Goal: Navigation & Orientation: Find specific page/section

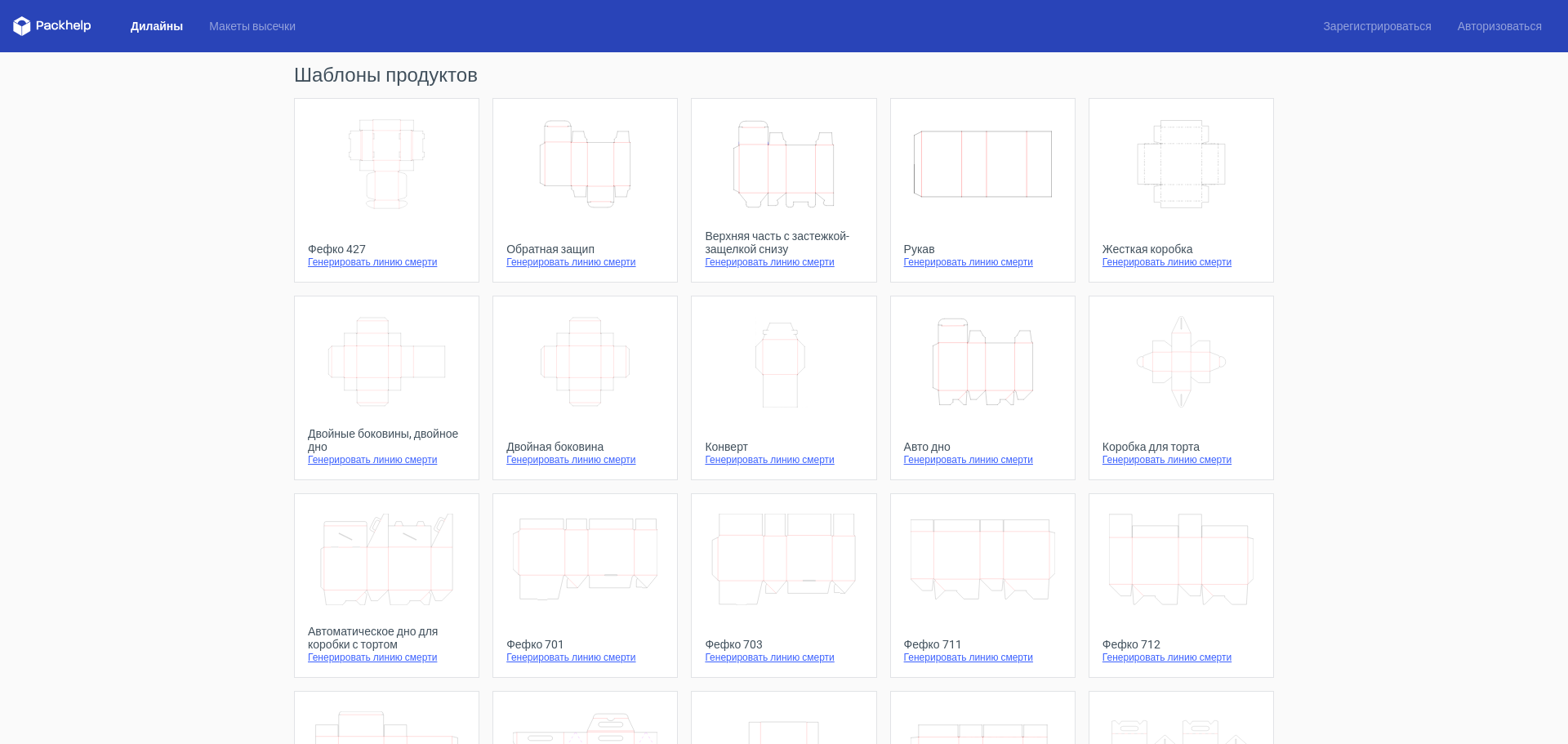
click at [151, 28] on font "Дилайны" at bounding box center [157, 26] width 52 height 13
click at [248, 23] on font "Макеты высечки" at bounding box center [252, 26] width 87 height 13
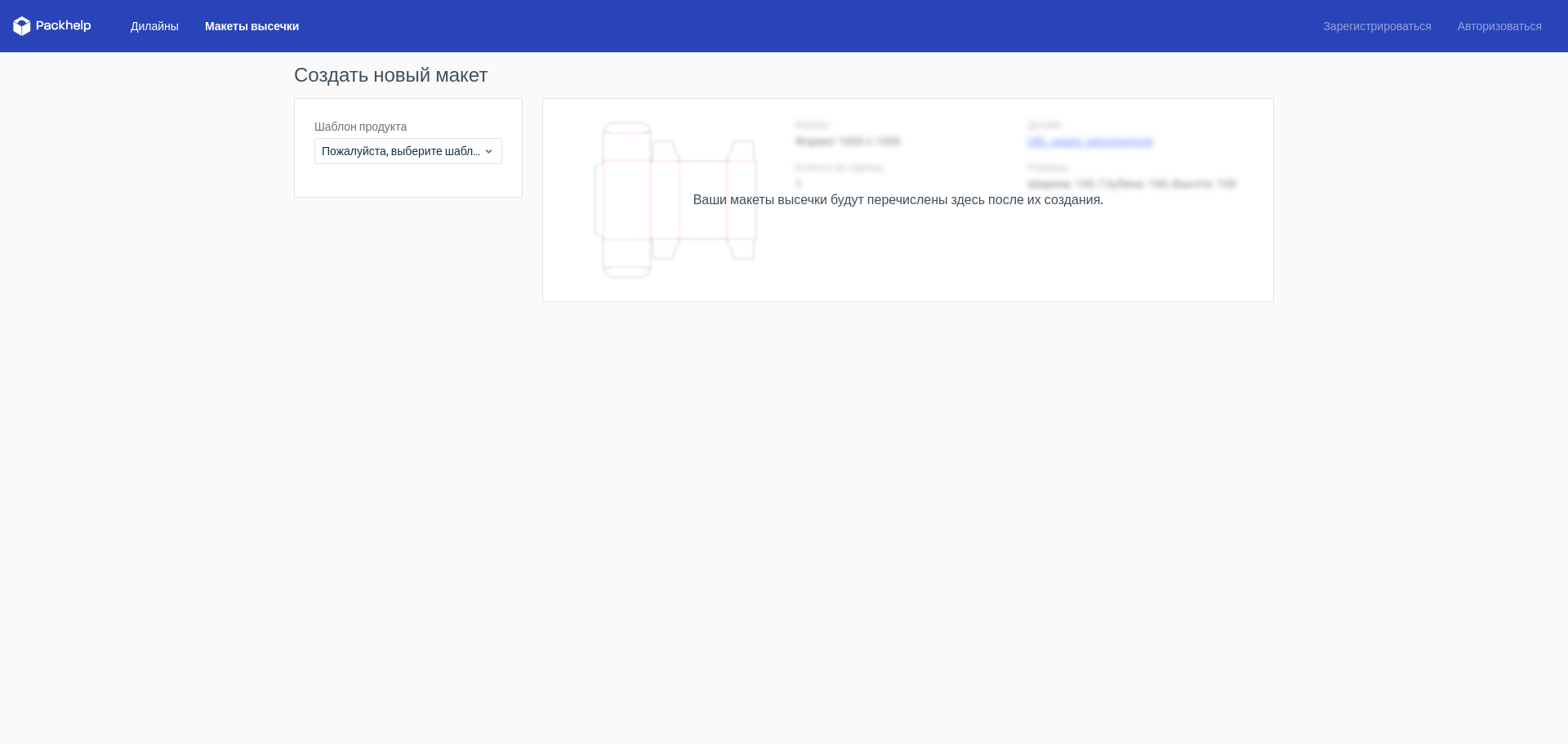
click at [163, 24] on font "Дилайны" at bounding box center [155, 26] width 48 height 13
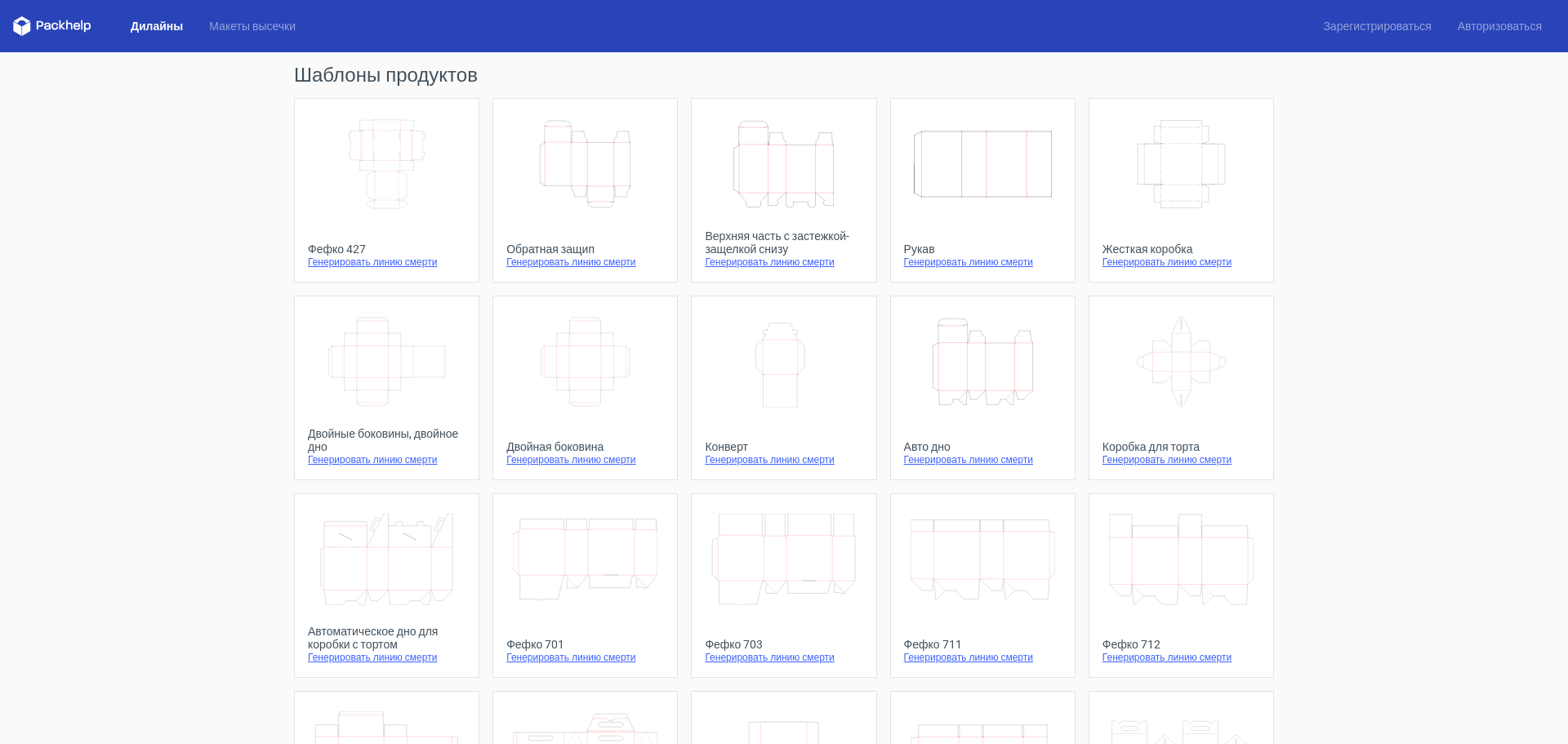
drag, startPoint x: 175, startPoint y: 39, endPoint x: 172, endPoint y: 29, distance: 10.4
click at [175, 36] on div "Дилайны Макеты высечки Зарегистрироваться Авторизоваться" at bounding box center [784, 26] width 1568 height 53
click at [172, 28] on font "Дилайны" at bounding box center [157, 26] width 52 height 13
drag, startPoint x: 65, startPoint y: 23, endPoint x: 73, endPoint y: 22, distance: 8.1
click at [65, 22] on icon at bounding box center [52, 26] width 78 height 20
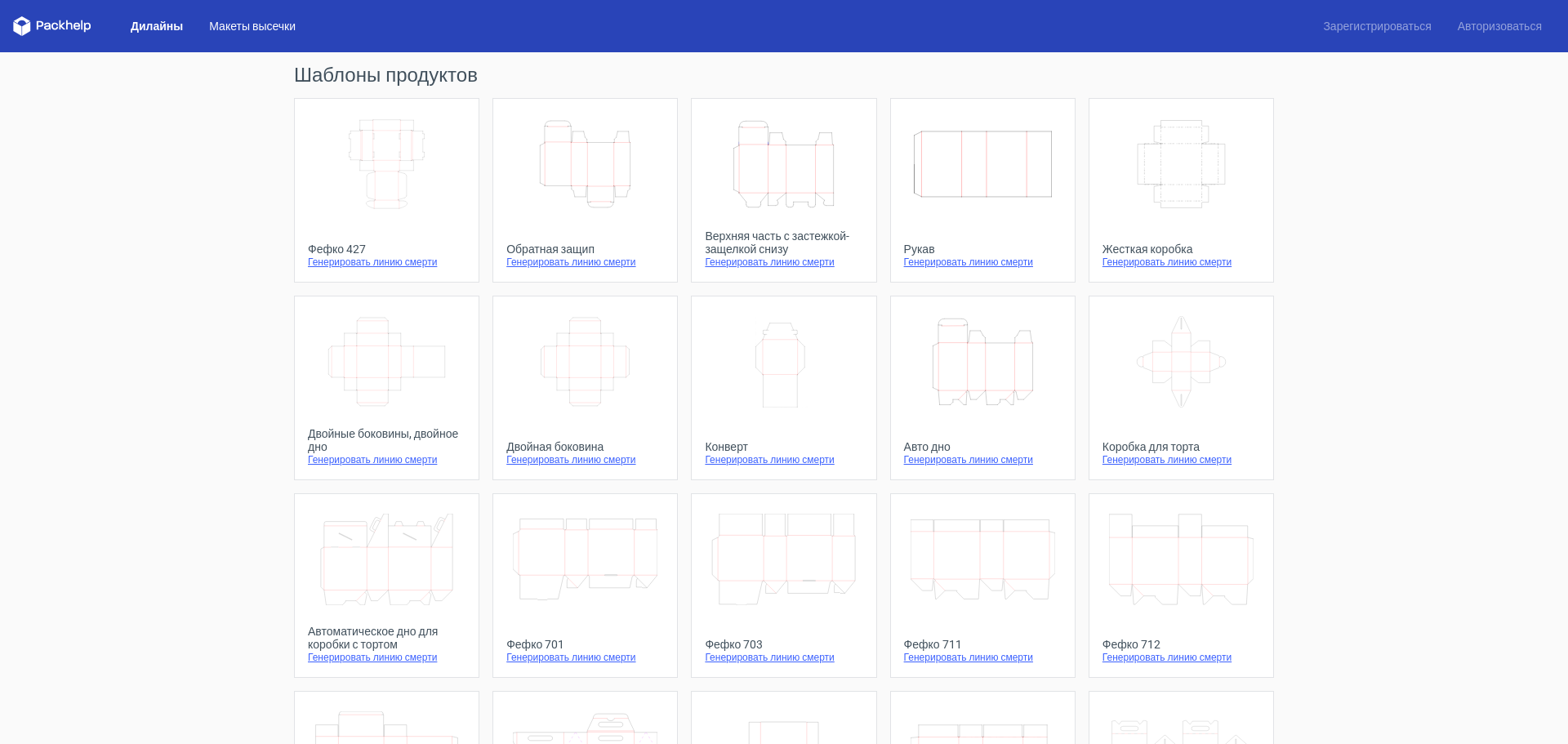
click at [230, 24] on font "Макеты высечки" at bounding box center [252, 26] width 87 height 13
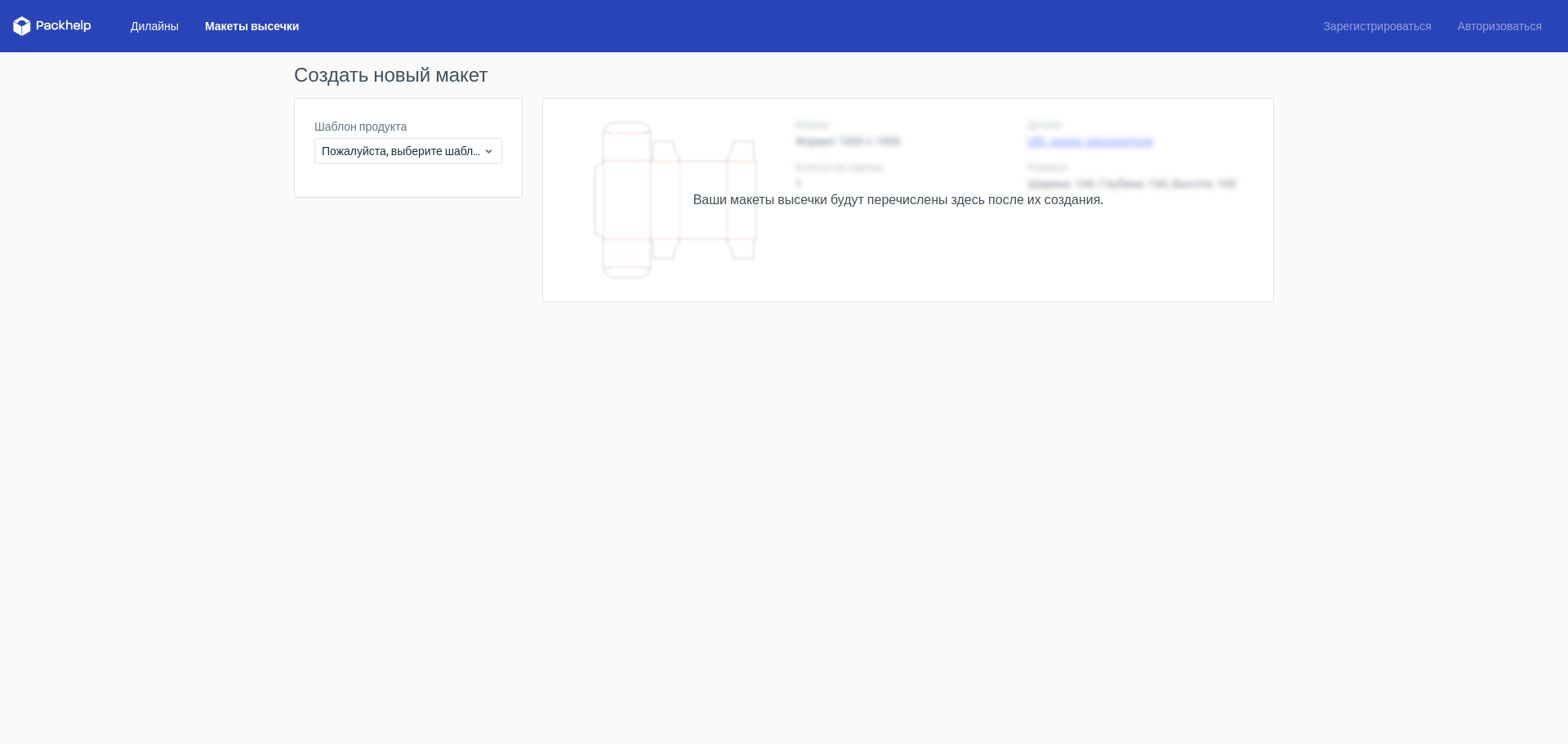
click at [167, 31] on font "Дилайны" at bounding box center [155, 26] width 48 height 13
